Goal: Information Seeking & Learning: Compare options

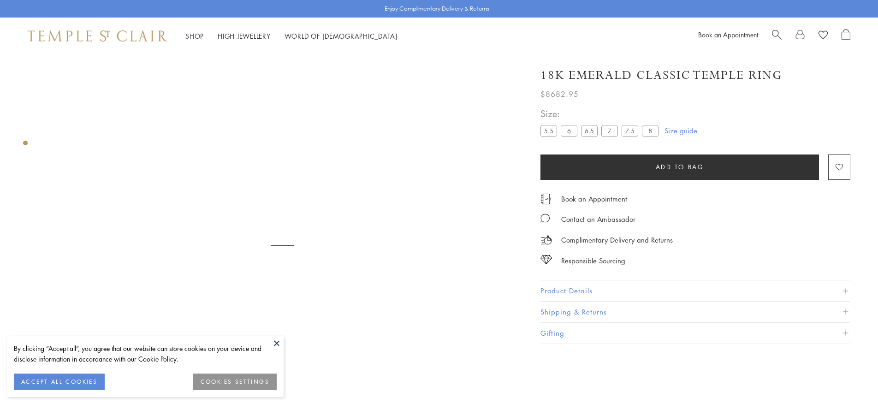
scroll to position [54, 0]
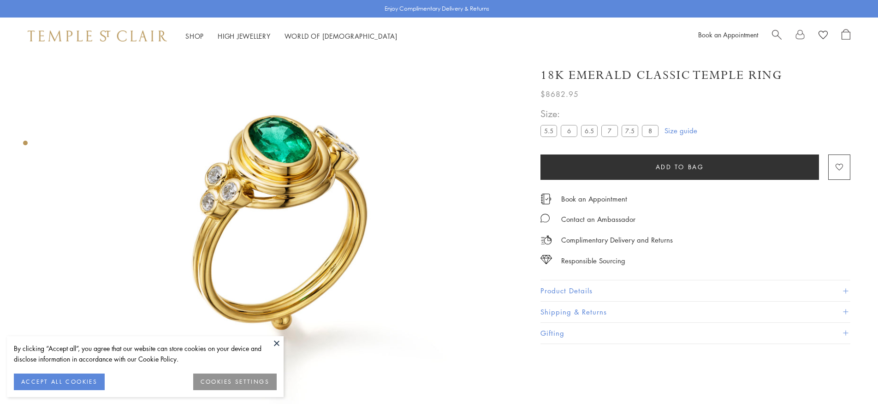
click at [275, 342] on button at bounding box center [277, 343] width 14 height 14
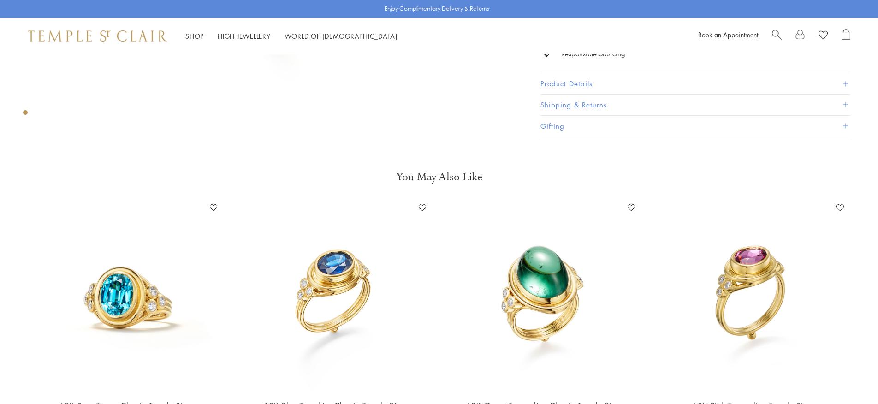
scroll to position [395, 0]
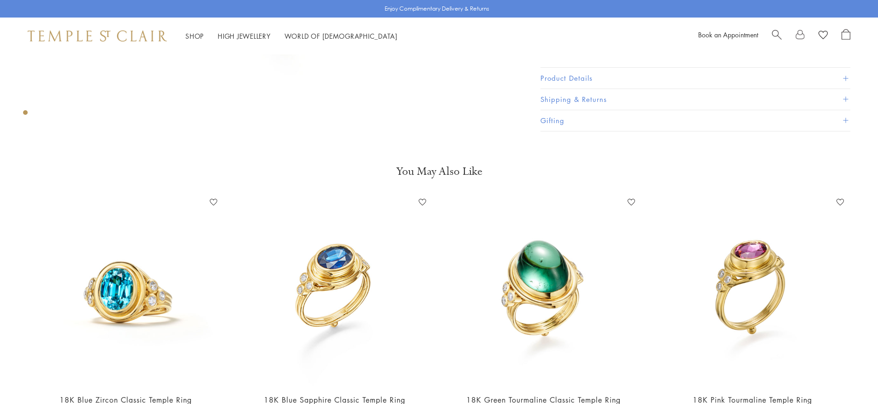
click at [336, 268] on img at bounding box center [334, 290] width 190 height 190
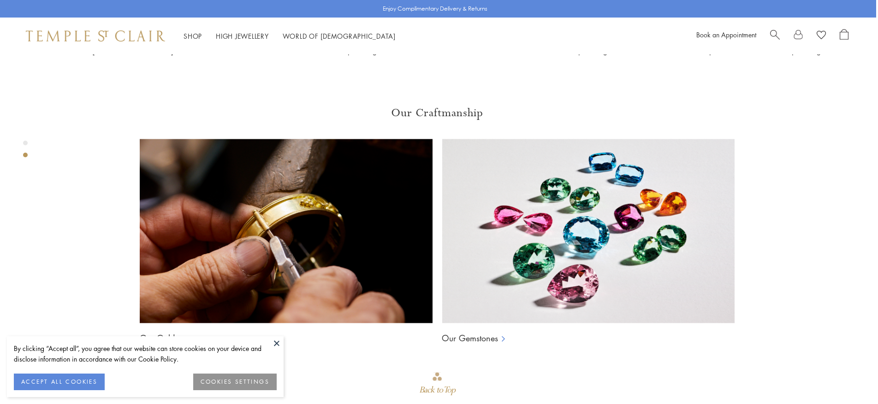
scroll to position [743, 2]
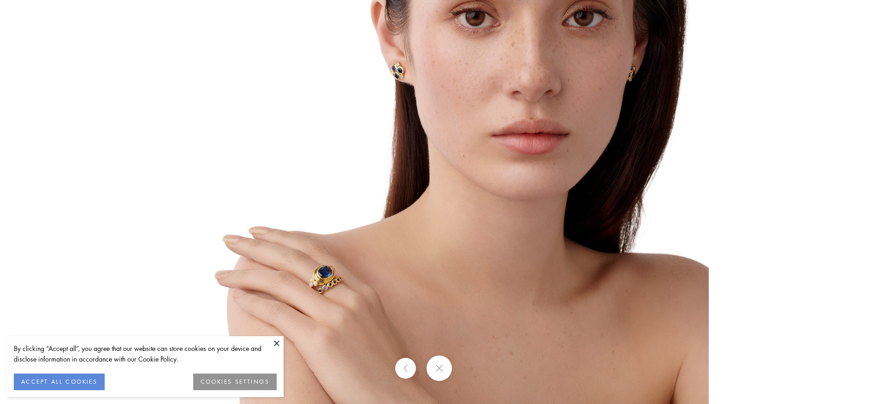
click at [313, 278] on img at bounding box center [438, 133] width 539 height 539
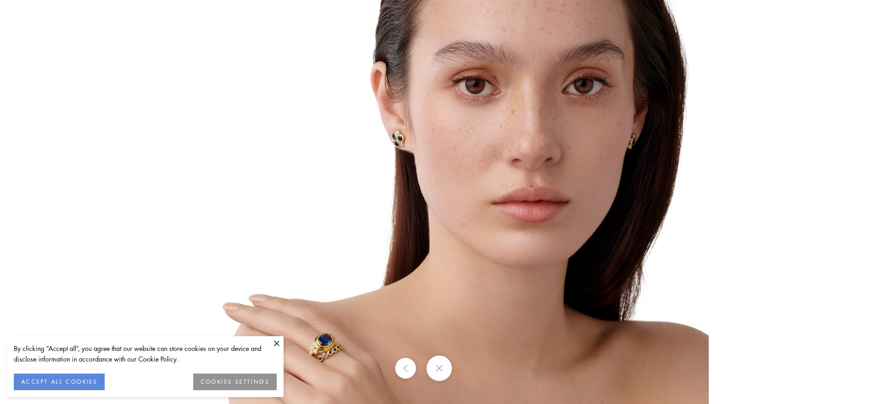
drag, startPoint x: 394, startPoint y: 369, endPoint x: 406, endPoint y: 366, distance: 12.0
click at [395, 368] on div at bounding box center [439, 367] width 878 height 25
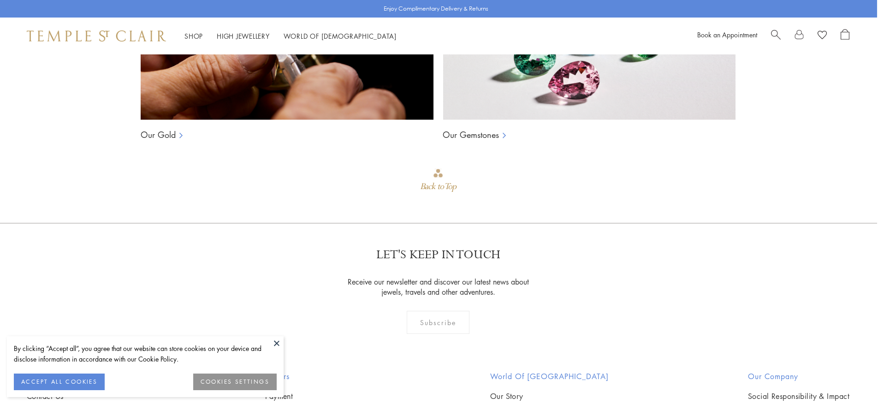
scroll to position [949, 1]
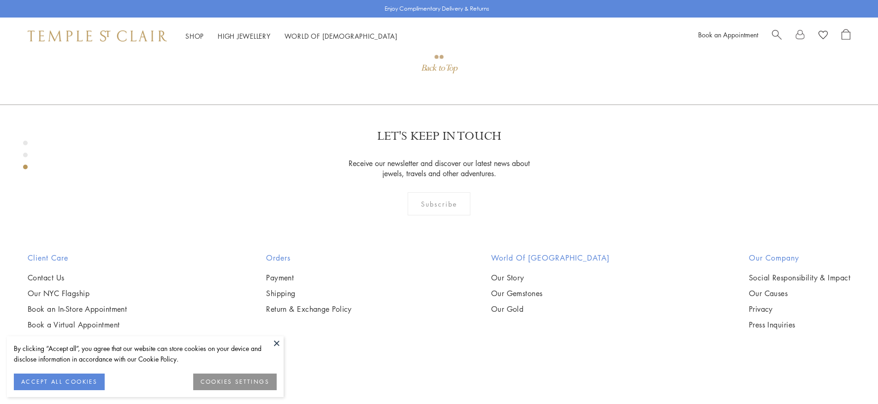
scroll to position [1183, 0]
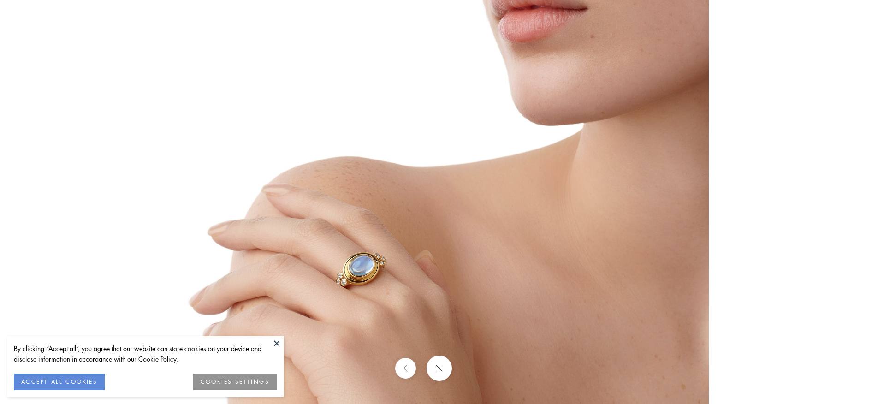
click at [497, 155] on img at bounding box center [438, 133] width 539 height 539
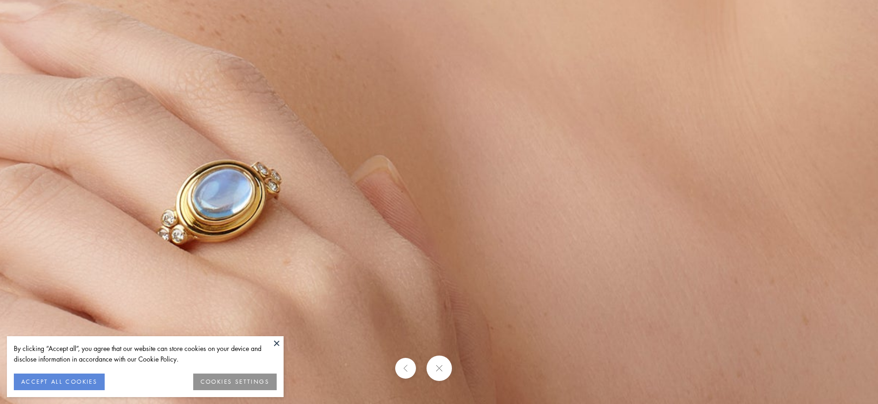
click at [438, 370] on button at bounding box center [438, 367] width 25 height 25
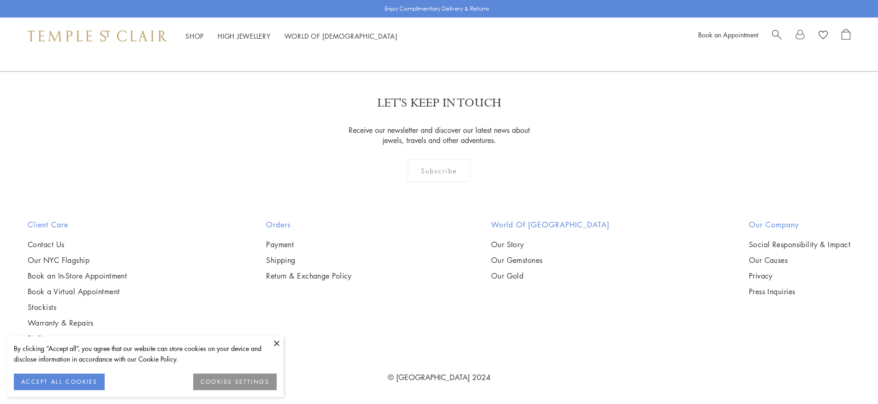
scroll to position [1347, 0]
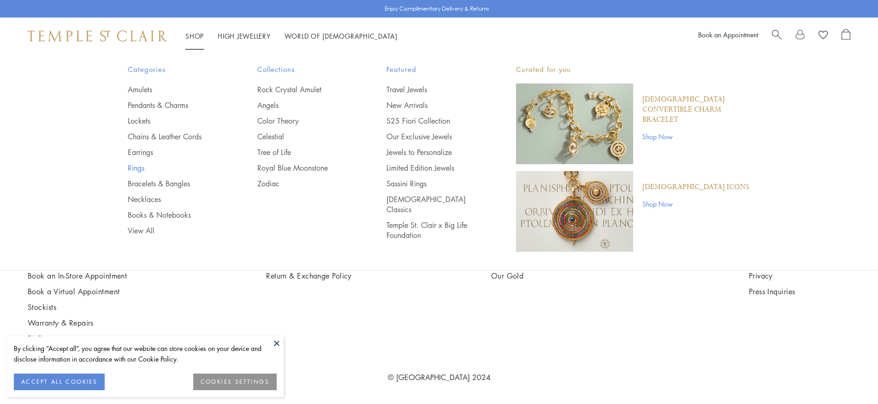
click at [140, 169] on link "Rings" at bounding box center [174, 168] width 93 height 10
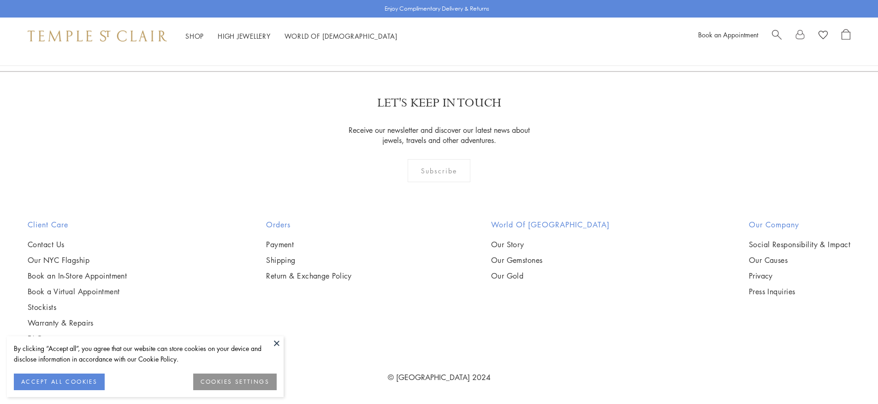
scroll to position [2267, 0]
click at [273, 344] on button at bounding box center [277, 343] width 14 height 14
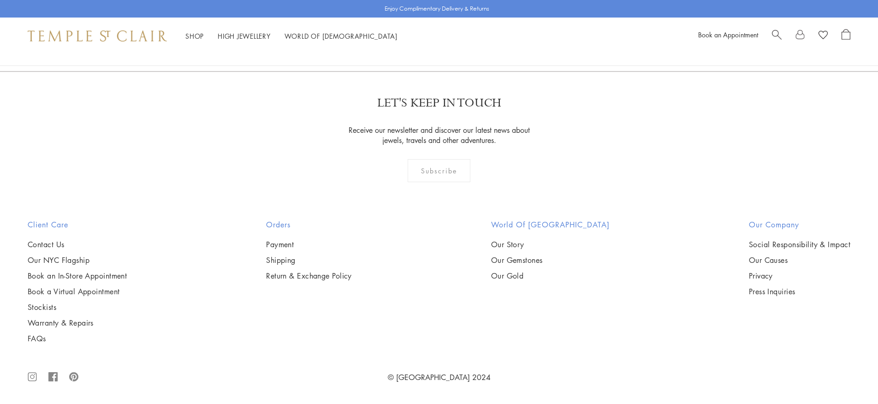
scroll to position [4962, 0]
click at [438, 34] on link "2" at bounding box center [439, 21] width 30 height 25
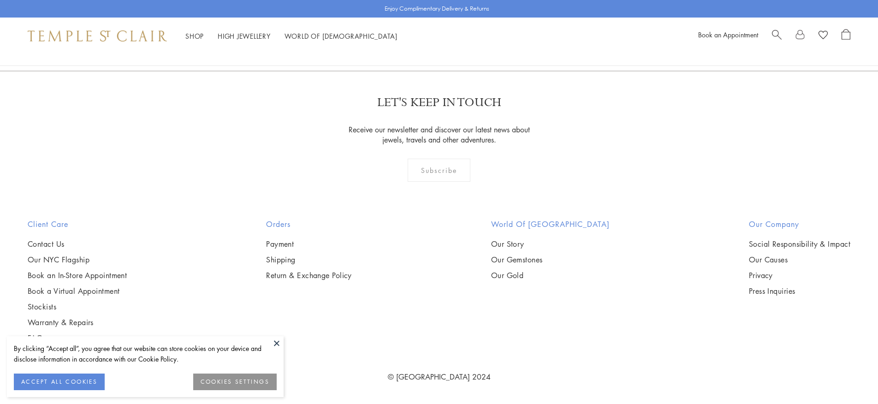
scroll to position [1369, 0]
